Goal: Task Accomplishment & Management: Manage account settings

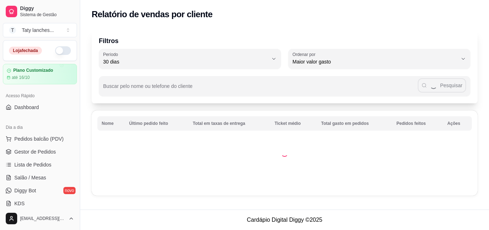
select select "30"
select select "HIGHEST_TOTAL_SPENT_WITH_ORDERS"
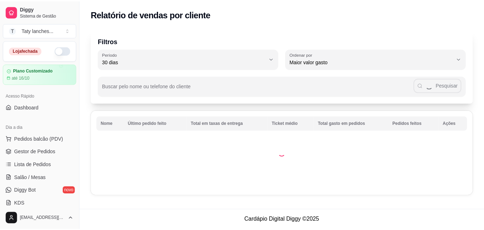
scroll to position [143, 0]
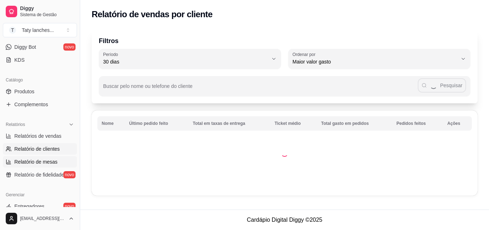
click at [49, 162] on span "Relatório de mesas" at bounding box center [35, 161] width 43 height 7
select select "TOTAL_OF_ORDERS"
select select "7"
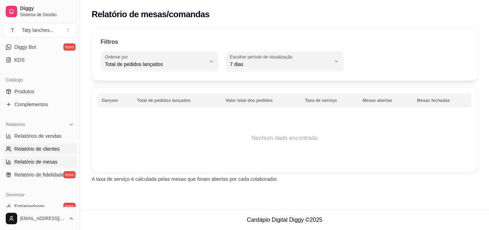
click at [50, 149] on span "Relatório de clientes" at bounding box center [37, 148] width 46 height 7
select select "30"
select select "HIGHEST_TOTAL_SPENT_WITH_ORDERS"
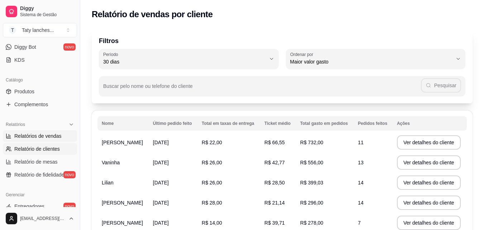
click at [47, 138] on span "Relatórios de vendas" at bounding box center [37, 135] width 47 height 7
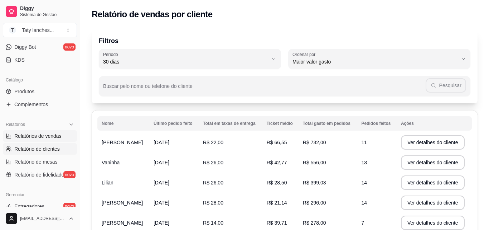
select select "ALL"
select select "0"
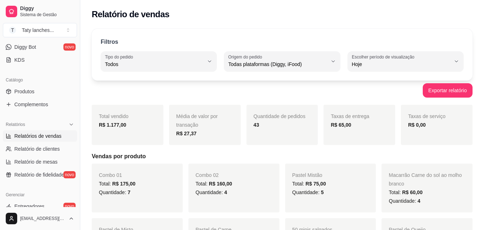
click at [135, 138] on div "Total vendido R$ 1.177,00" at bounding box center [128, 125] width 72 height 40
click at [74, 57] on div "Dia a dia Pedidos balcão (PDV) Gestor de Pedidos Lista de Pedidos Salão / Mesas…" at bounding box center [40, 21] width 80 height 93
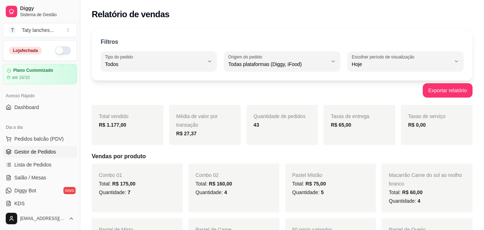
click at [42, 153] on span "Gestor de Pedidos" at bounding box center [35, 151] width 42 height 7
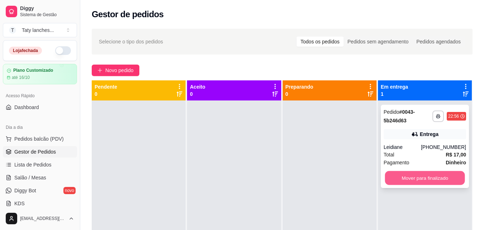
click at [407, 177] on button "Mover para finalizado" at bounding box center [425, 178] width 80 height 14
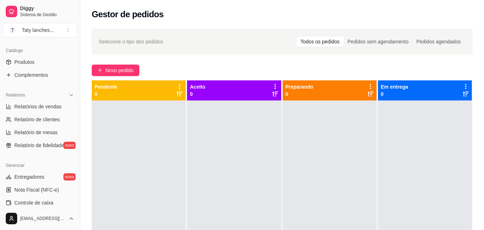
scroll to position [171, 0]
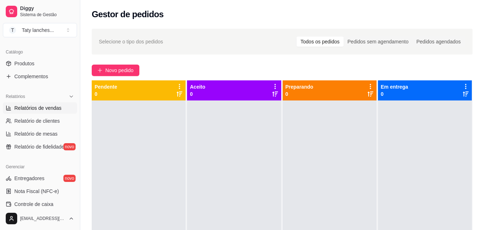
click at [51, 108] on span "Relatórios de vendas" at bounding box center [37, 107] width 47 height 7
select select "ALL"
select select "0"
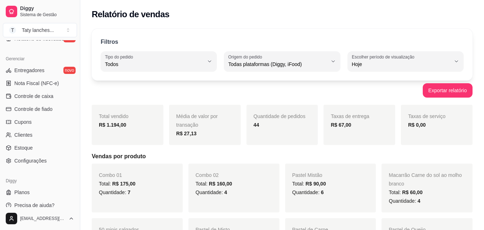
scroll to position [286, 0]
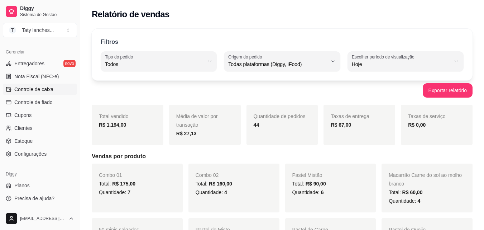
click at [63, 89] on link "Controle de caixa" at bounding box center [40, 88] width 74 height 11
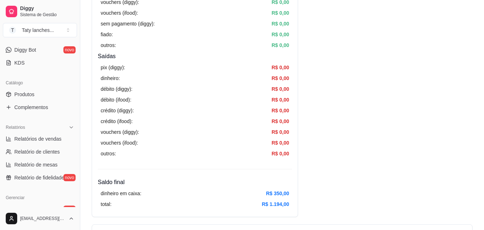
scroll to position [401, 0]
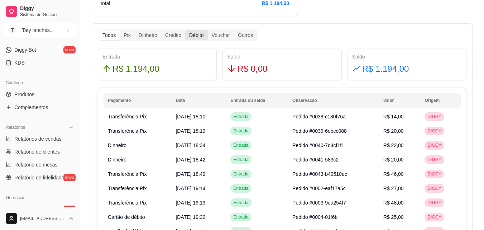
click at [198, 38] on div "Débito" at bounding box center [196, 35] width 22 height 10
click at [185, 30] on input "Débito" at bounding box center [185, 30] width 0 height 0
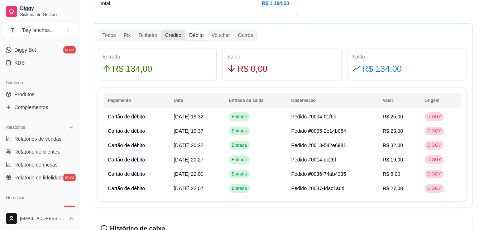
click at [169, 35] on div "Crédito" at bounding box center [173, 35] width 24 height 10
click at [161, 30] on input "Crédito" at bounding box center [161, 30] width 0 height 0
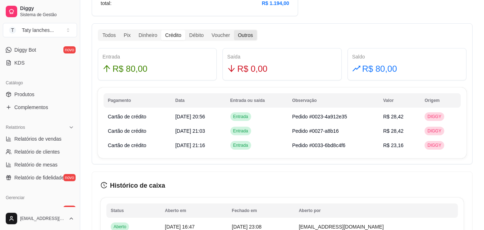
click at [243, 34] on div "Outros" at bounding box center [245, 35] width 23 height 10
click at [234, 30] on input "Outros" at bounding box center [234, 30] width 0 height 0
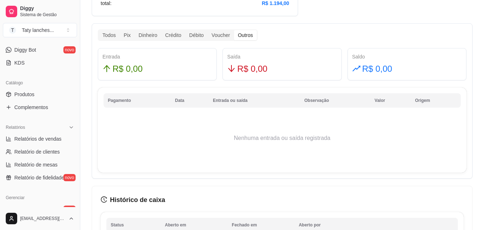
click at [245, 35] on div "Outros" at bounding box center [245, 35] width 23 height 10
click at [234, 30] on input "Outros" at bounding box center [234, 30] width 0 height 0
click at [224, 36] on div "Voucher" at bounding box center [221, 35] width 26 height 10
click at [208, 30] on input "Voucher" at bounding box center [208, 30] width 0 height 0
click at [203, 37] on div "Débito" at bounding box center [196, 35] width 22 height 10
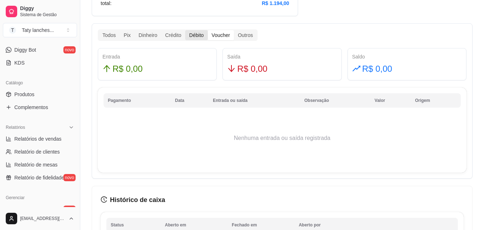
click at [185, 30] on input "Débito" at bounding box center [185, 30] width 0 height 0
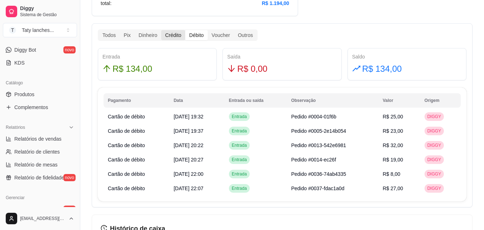
click at [164, 38] on div "Crédito" at bounding box center [173, 35] width 24 height 10
click at [161, 30] on input "Crédito" at bounding box center [161, 30] width 0 height 0
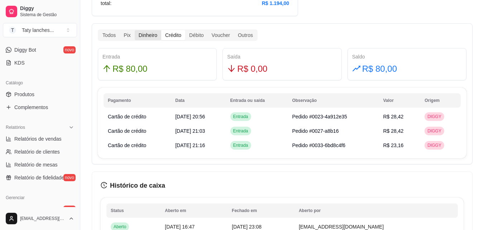
click at [147, 37] on div "Dinheiro" at bounding box center [148, 35] width 27 height 10
click at [135, 30] on input "Dinheiro" at bounding box center [135, 30] width 0 height 0
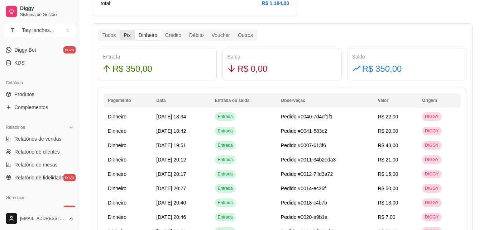
click at [127, 38] on div "Pix" at bounding box center [127, 35] width 15 height 10
click at [120, 30] on input "Pix" at bounding box center [120, 30] width 0 height 0
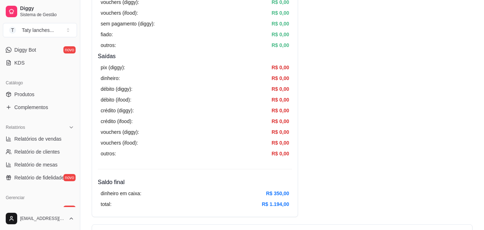
scroll to position [0, 0]
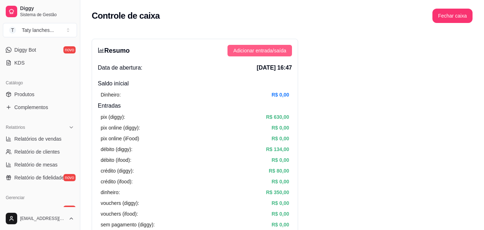
click at [268, 48] on span "Adicionar entrada/saída" at bounding box center [259, 51] width 53 height 8
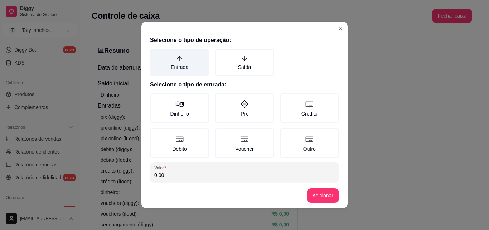
click at [182, 64] on label "Entrada" at bounding box center [179, 62] width 59 height 27
click at [155, 54] on button "Entrada" at bounding box center [153, 51] width 6 height 6
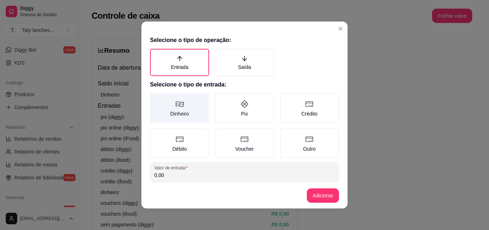
click at [183, 107] on label "Dinheiro" at bounding box center [179, 107] width 59 height 29
click at [155, 99] on button "Dinheiro" at bounding box center [153, 96] width 6 height 6
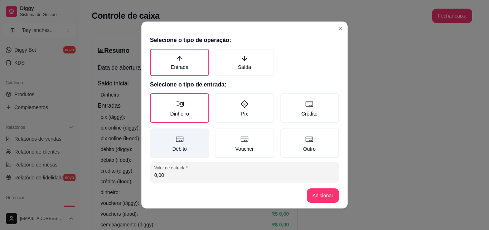
click at [174, 149] on label "Débito" at bounding box center [179, 142] width 59 height 29
click at [155, 134] on button "Débito" at bounding box center [153, 131] width 6 height 6
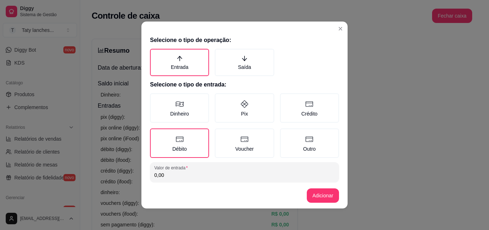
click at [177, 177] on input "0,00" at bounding box center [244, 174] width 181 height 7
type input "134,00"
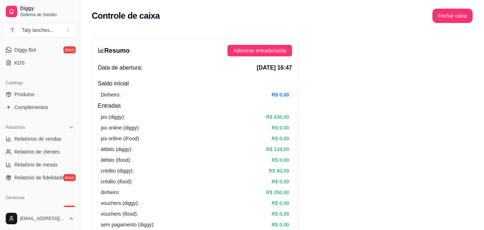
click at [280, 52] on span "Adicionar entrada/saída" at bounding box center [259, 51] width 53 height 8
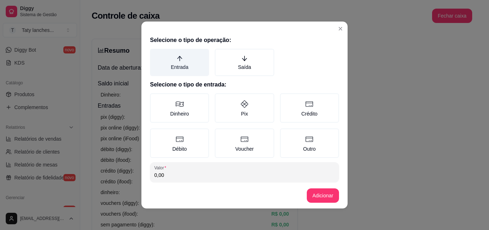
click at [184, 71] on label "Entrada" at bounding box center [179, 62] width 59 height 27
click at [155, 54] on button "Entrada" at bounding box center [153, 51] width 6 height 6
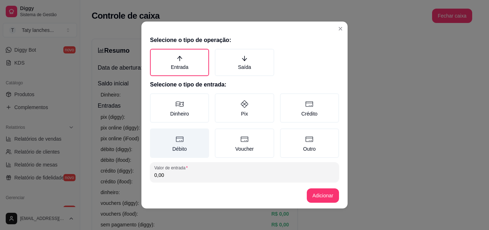
click at [178, 144] on label "Débito" at bounding box center [179, 142] width 59 height 29
click at [155, 134] on button "Débito" at bounding box center [153, 131] width 6 height 6
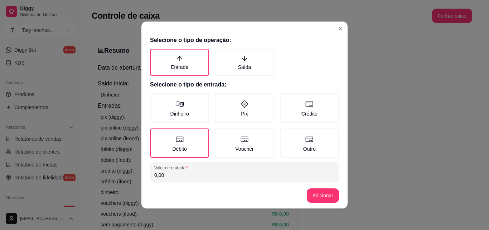
click at [179, 177] on input "0,00" at bounding box center [244, 174] width 181 height 7
type input "134,00"
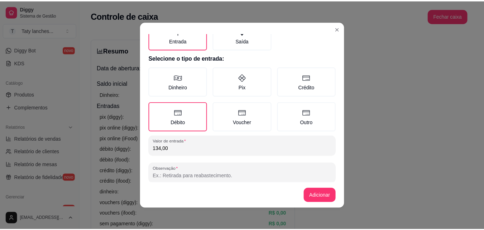
scroll to position [38, 0]
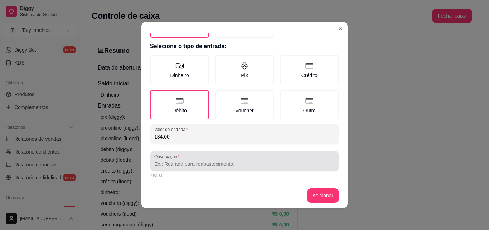
click at [268, 158] on div at bounding box center [244, 161] width 181 height 14
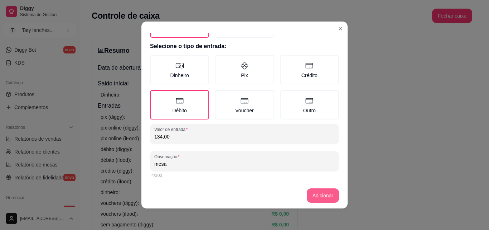
type input "mesa"
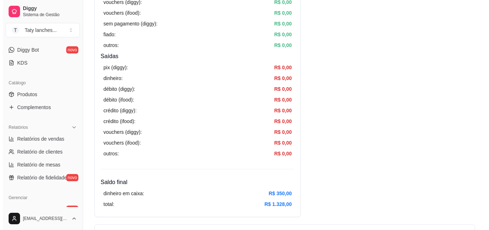
scroll to position [0, 0]
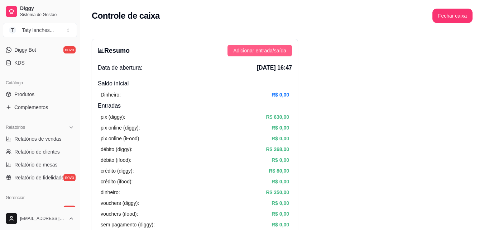
click at [264, 50] on span "Adicionar entrada/saída" at bounding box center [259, 51] width 53 height 8
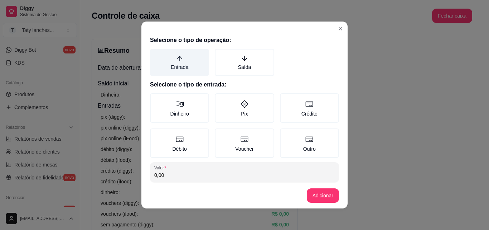
click at [171, 67] on label "Entrada" at bounding box center [179, 62] width 59 height 27
click at [155, 54] on button "Entrada" at bounding box center [153, 51] width 6 height 6
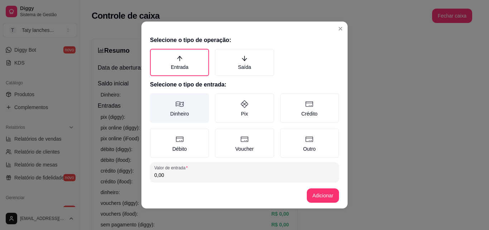
click at [172, 112] on label "Dinheiro" at bounding box center [179, 107] width 59 height 29
click at [155, 99] on button "Dinheiro" at bounding box center [153, 96] width 6 height 6
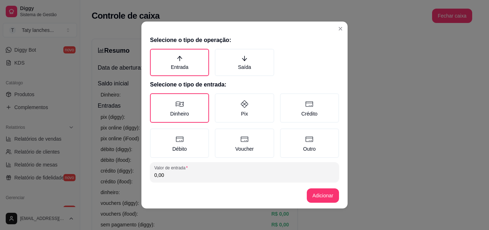
click at [171, 172] on input "0,00" at bounding box center [244, 174] width 181 height 7
type input "136,50"
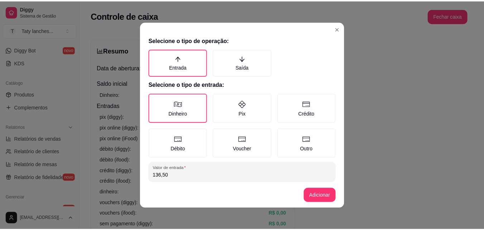
scroll to position [38, 0]
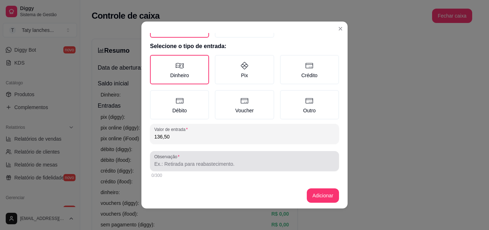
click at [250, 162] on input "Observação" at bounding box center [244, 163] width 181 height 7
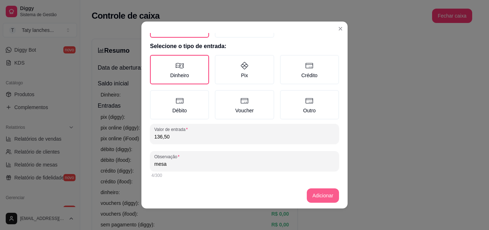
type input "mesa"
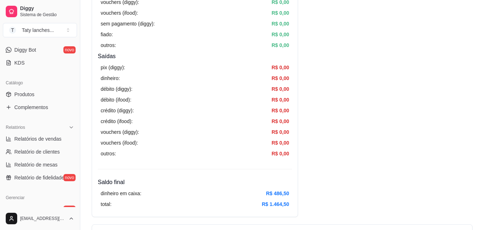
scroll to position [401, 0]
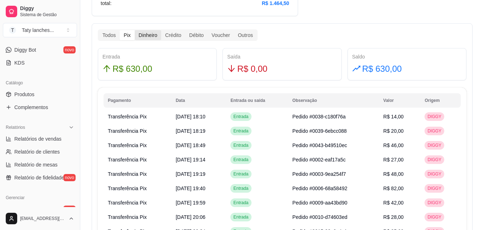
click at [142, 35] on div "Dinheiro" at bounding box center [148, 35] width 27 height 10
click at [135, 30] on input "Dinheiro" at bounding box center [135, 30] width 0 height 0
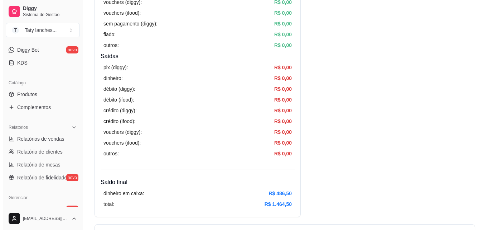
scroll to position [0, 0]
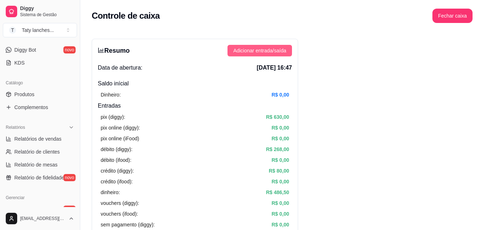
click at [270, 52] on span "Adicionar entrada/saída" at bounding box center [259, 51] width 53 height 8
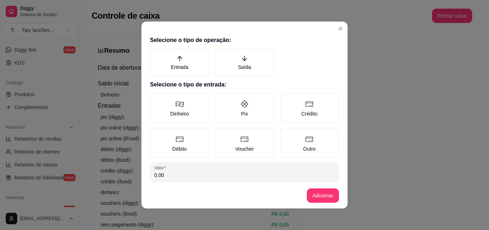
drag, startPoint x: 270, startPoint y: 52, endPoint x: 143, endPoint y: 244, distance: 230.0
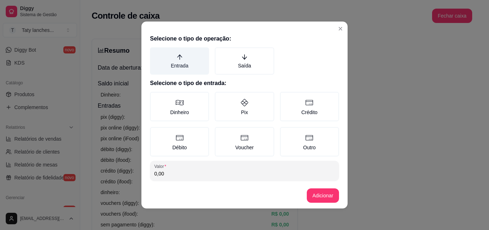
click at [193, 65] on label "Entrada" at bounding box center [179, 60] width 59 height 27
click at [155, 54] on button "Entrada" at bounding box center [153, 51] width 6 height 6
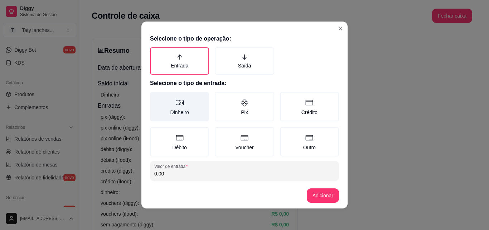
click at [168, 116] on label "Dinheiro" at bounding box center [179, 106] width 59 height 29
click at [155, 99] on button "Dinheiro" at bounding box center [153, 96] width 6 height 6
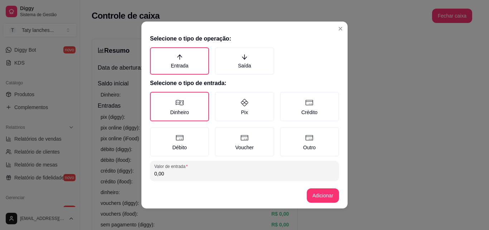
click at [179, 173] on input "0,00" at bounding box center [244, 173] width 181 height 7
type input "20,00"
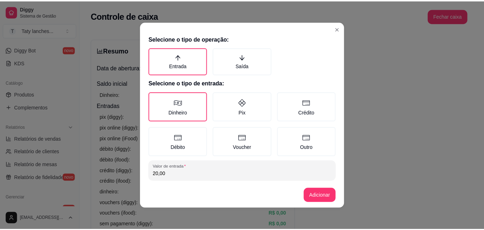
scroll to position [38, 0]
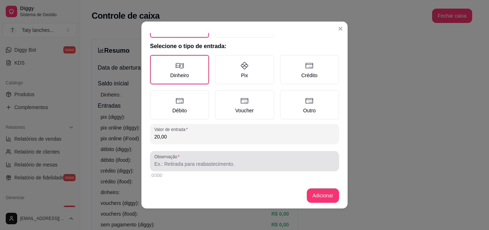
click at [276, 160] on input "Observação" at bounding box center [244, 163] width 181 height 7
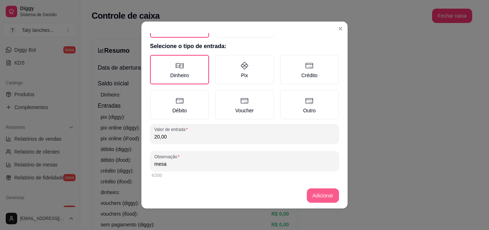
type input "mesa"
click at [327, 196] on footer "Adicionar" at bounding box center [245, 195] width 206 height 26
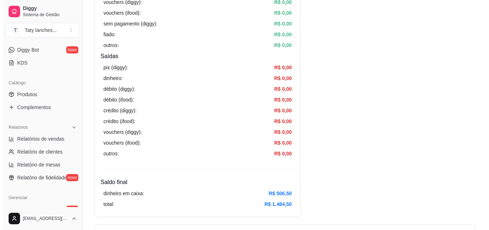
scroll to position [0, 0]
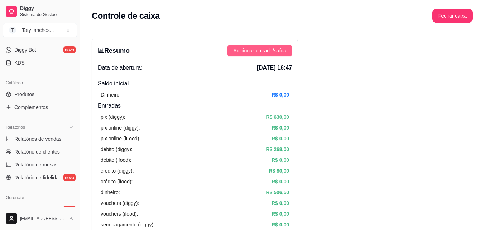
click at [279, 52] on span "Adicionar entrada/saída" at bounding box center [259, 51] width 53 height 8
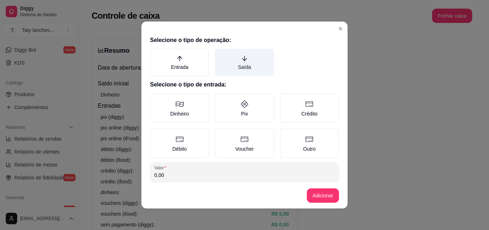
click at [235, 71] on label "Saída" at bounding box center [244, 62] width 59 height 27
click at [220, 54] on button "Saída" at bounding box center [218, 51] width 6 height 6
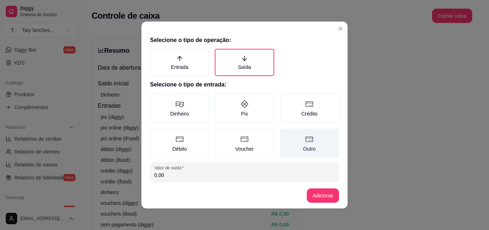
click at [296, 147] on label "Outro" at bounding box center [309, 142] width 59 height 29
click at [286, 134] on button "Outro" at bounding box center [283, 131] width 6 height 6
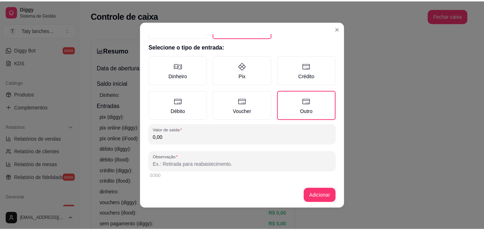
scroll to position [38, 0]
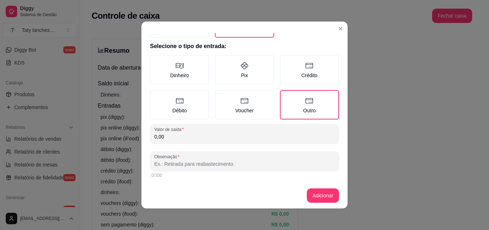
click at [236, 135] on input "0,00" at bounding box center [244, 136] width 181 height 7
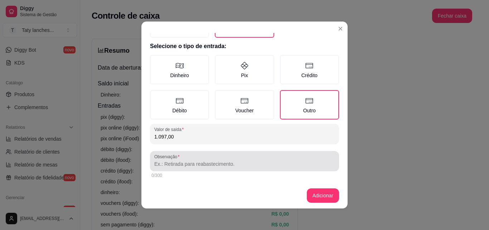
type input "1.097,00"
click at [222, 160] on input "Observação" at bounding box center [244, 163] width 181 height 7
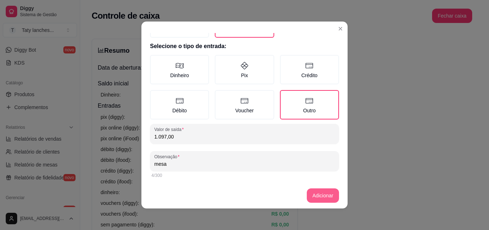
type input "mesa"
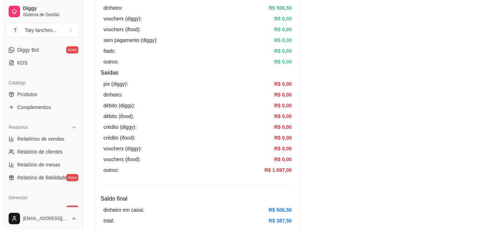
scroll to position [0, 0]
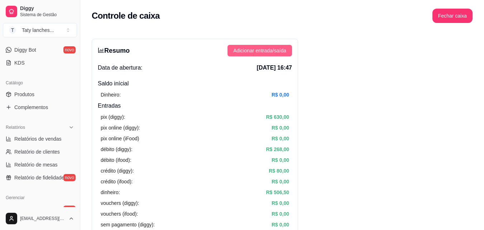
click at [284, 48] on span "Adicionar entrada/saída" at bounding box center [259, 51] width 53 height 8
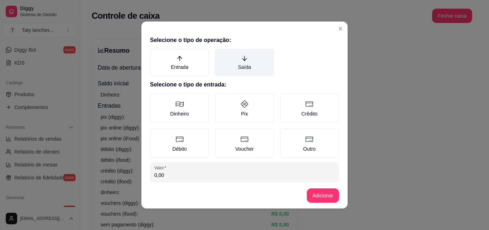
click at [224, 57] on label "Saída" at bounding box center [244, 62] width 59 height 27
click at [220, 54] on button "Saída" at bounding box center [218, 51] width 6 height 6
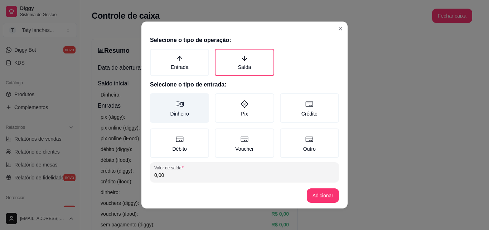
click at [166, 112] on label "Dinheiro" at bounding box center [179, 107] width 59 height 29
click at [155, 99] on button "Dinheiro" at bounding box center [153, 96] width 6 height 6
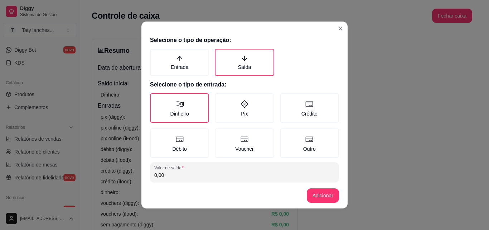
click at [179, 178] on input "0,00" at bounding box center [244, 174] width 181 height 7
type input "165,00"
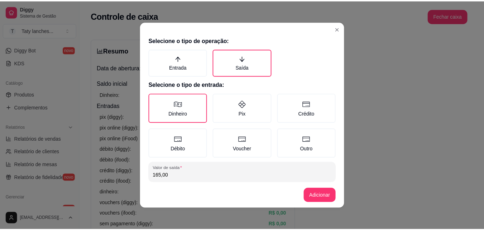
scroll to position [38, 0]
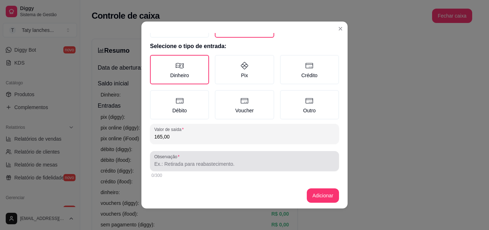
click at [284, 157] on div at bounding box center [244, 161] width 181 height 14
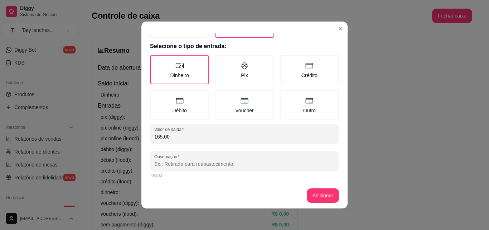
click at [284, 157] on div at bounding box center [244, 161] width 181 height 14
type input "mesa"
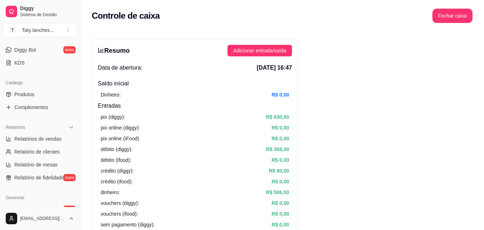
click at [451, 23] on div "Controle de caixa Fechar caixa" at bounding box center [282, 13] width 404 height 27
click at [449, 18] on button "Fechar caixa" at bounding box center [452, 16] width 39 height 14
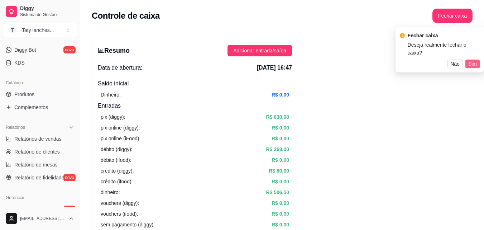
click at [475, 60] on span "Sim" at bounding box center [472, 64] width 9 height 8
